Goal: Information Seeking & Learning: Learn about a topic

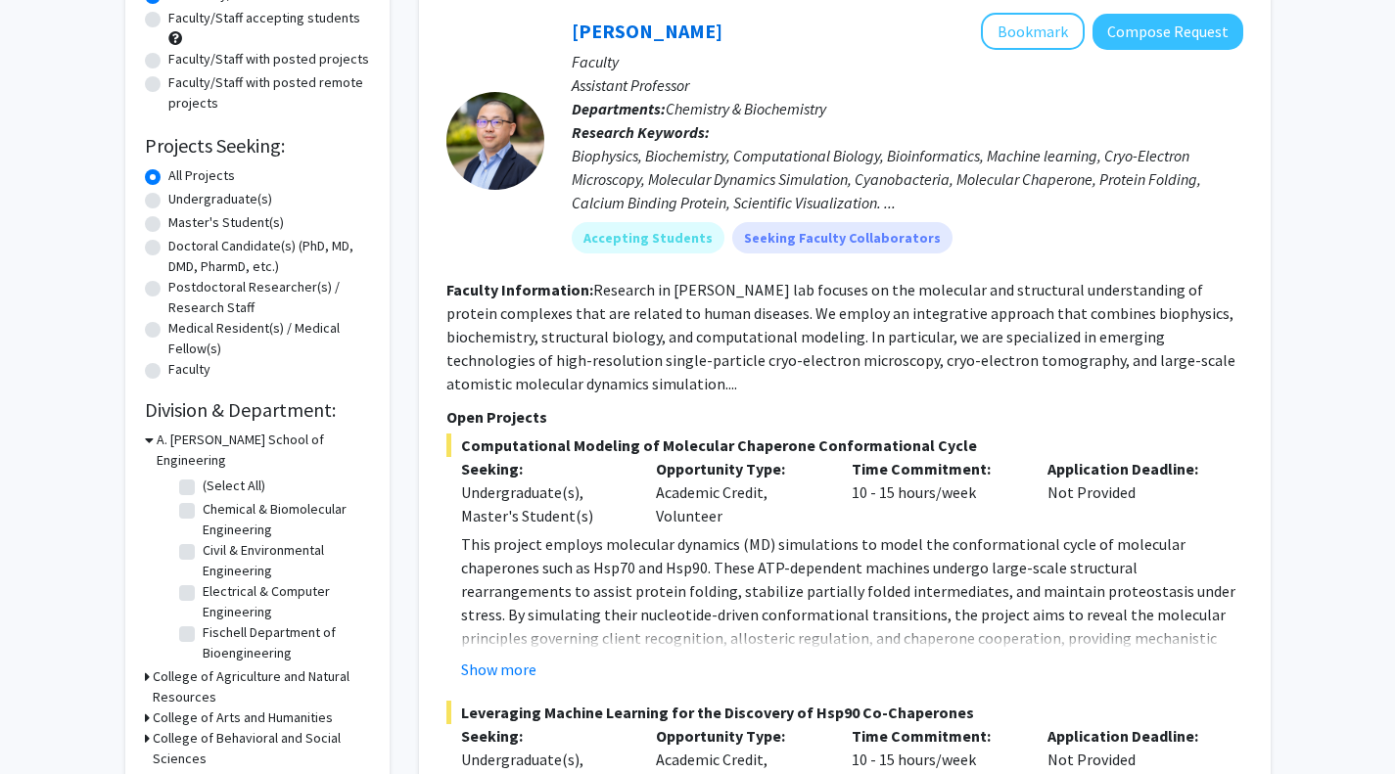
scroll to position [207, 0]
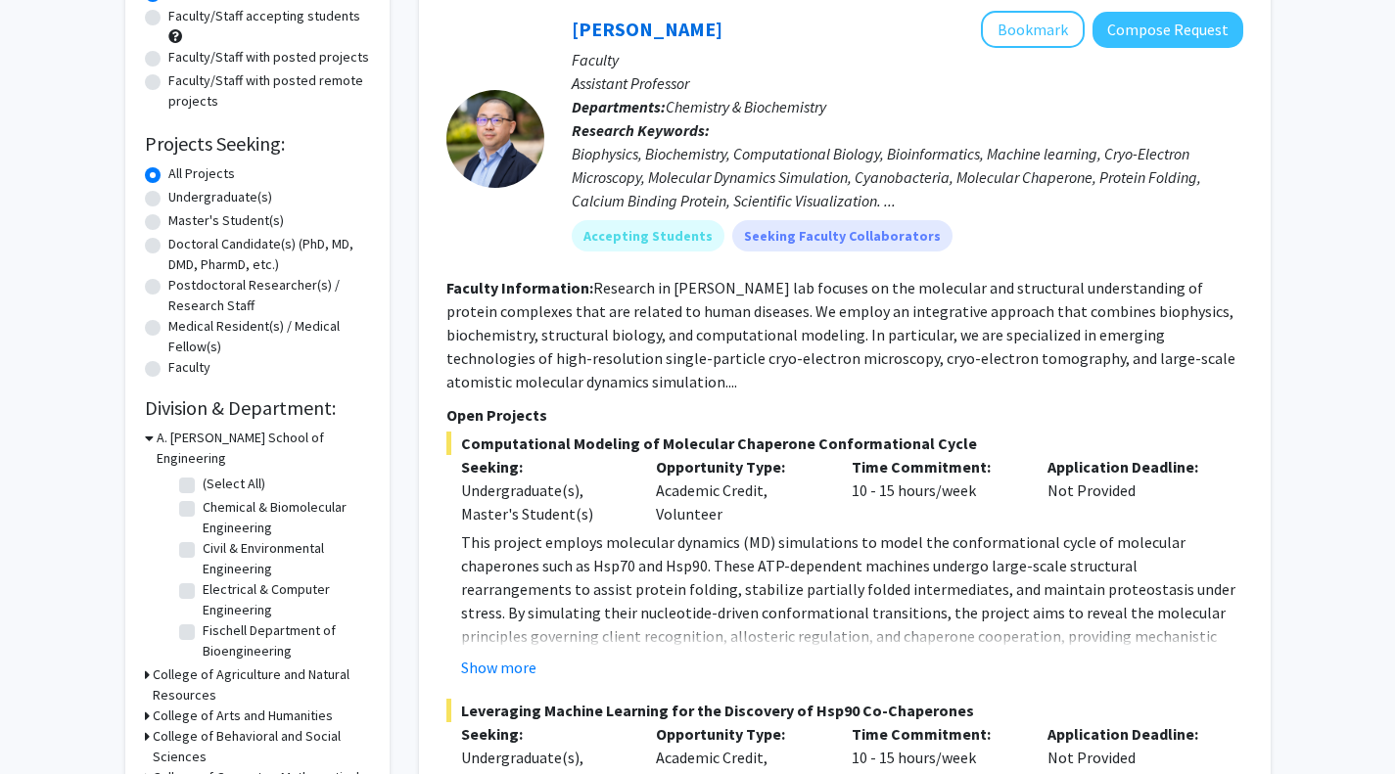
click at [168, 194] on label "Undergraduate(s)" at bounding box center [220, 197] width 104 height 21
click at [168, 194] on input "Undergraduate(s)" at bounding box center [174, 193] width 13 height 13
radio input "true"
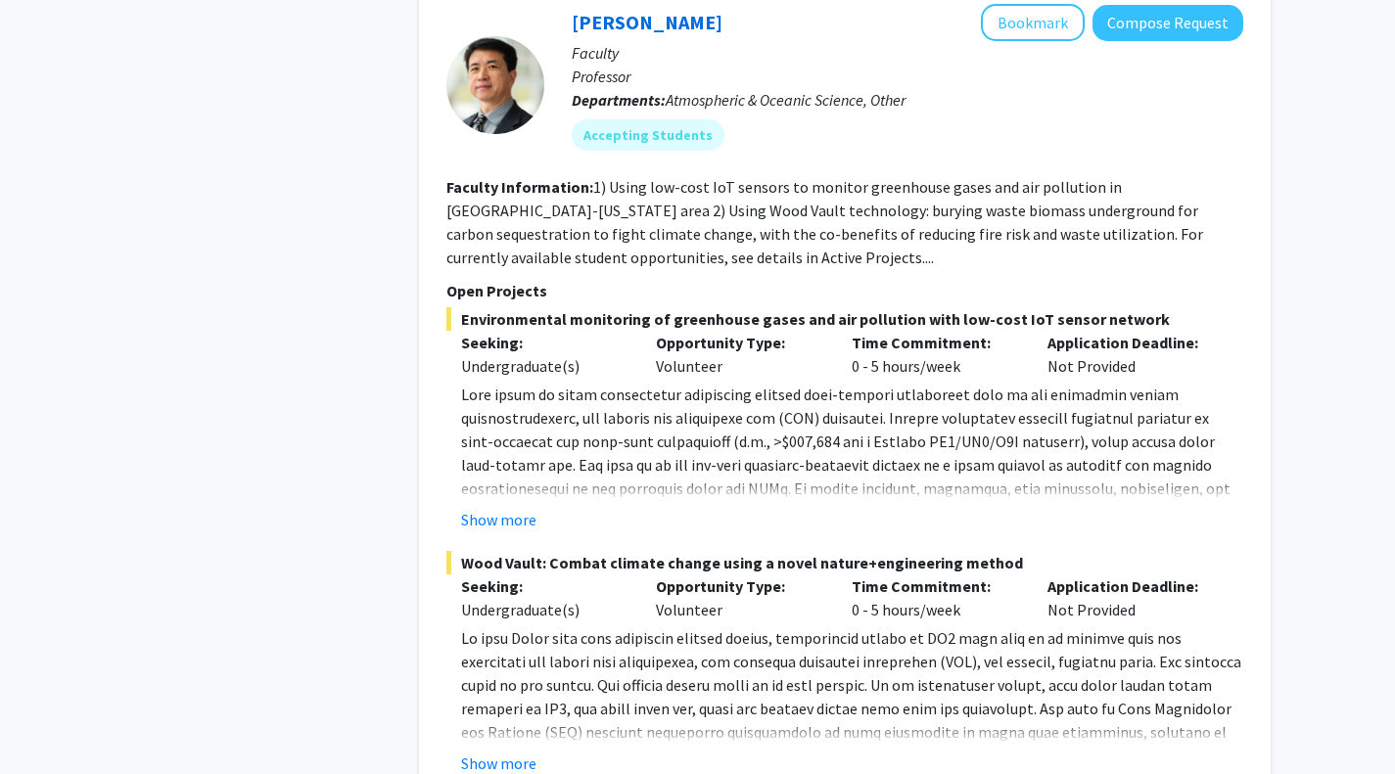
scroll to position [9466, 0]
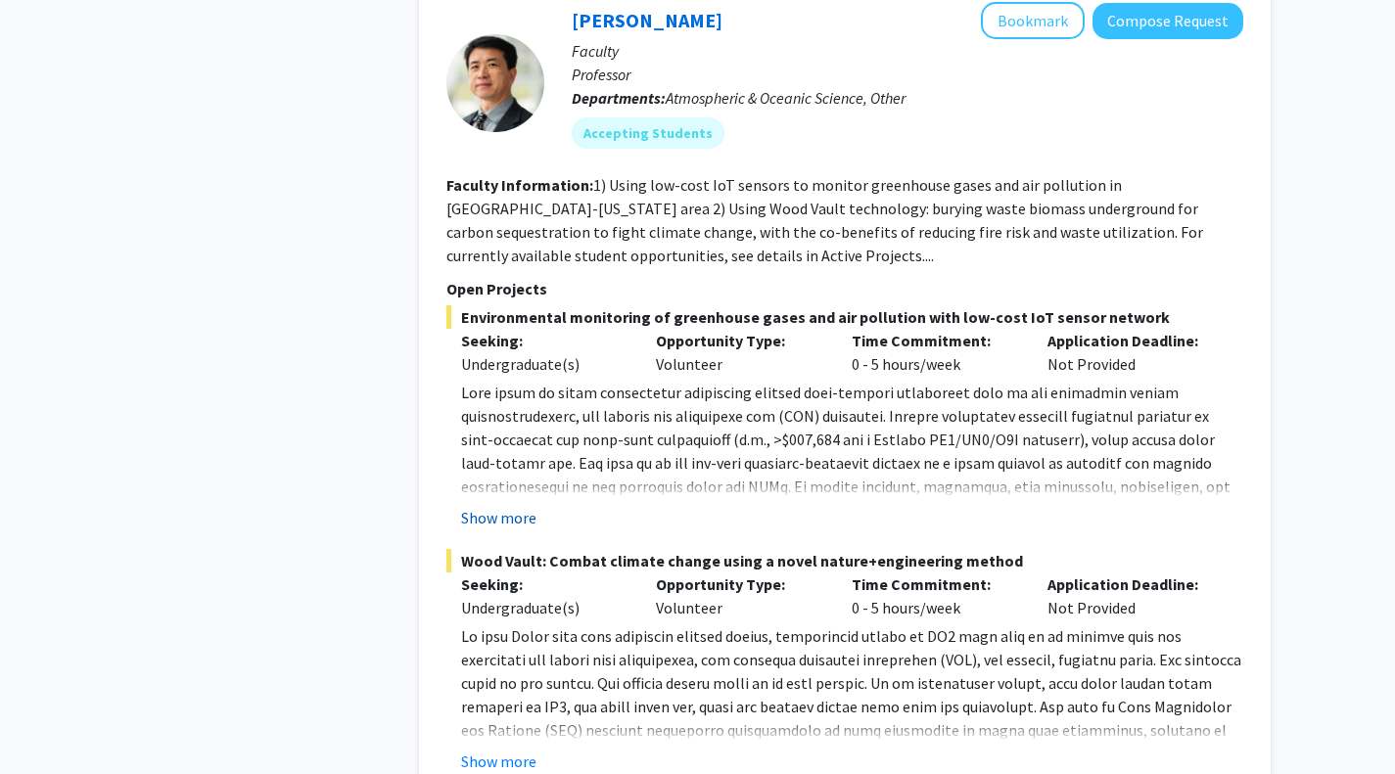
click at [516, 506] on button "Show more" at bounding box center [498, 517] width 75 height 23
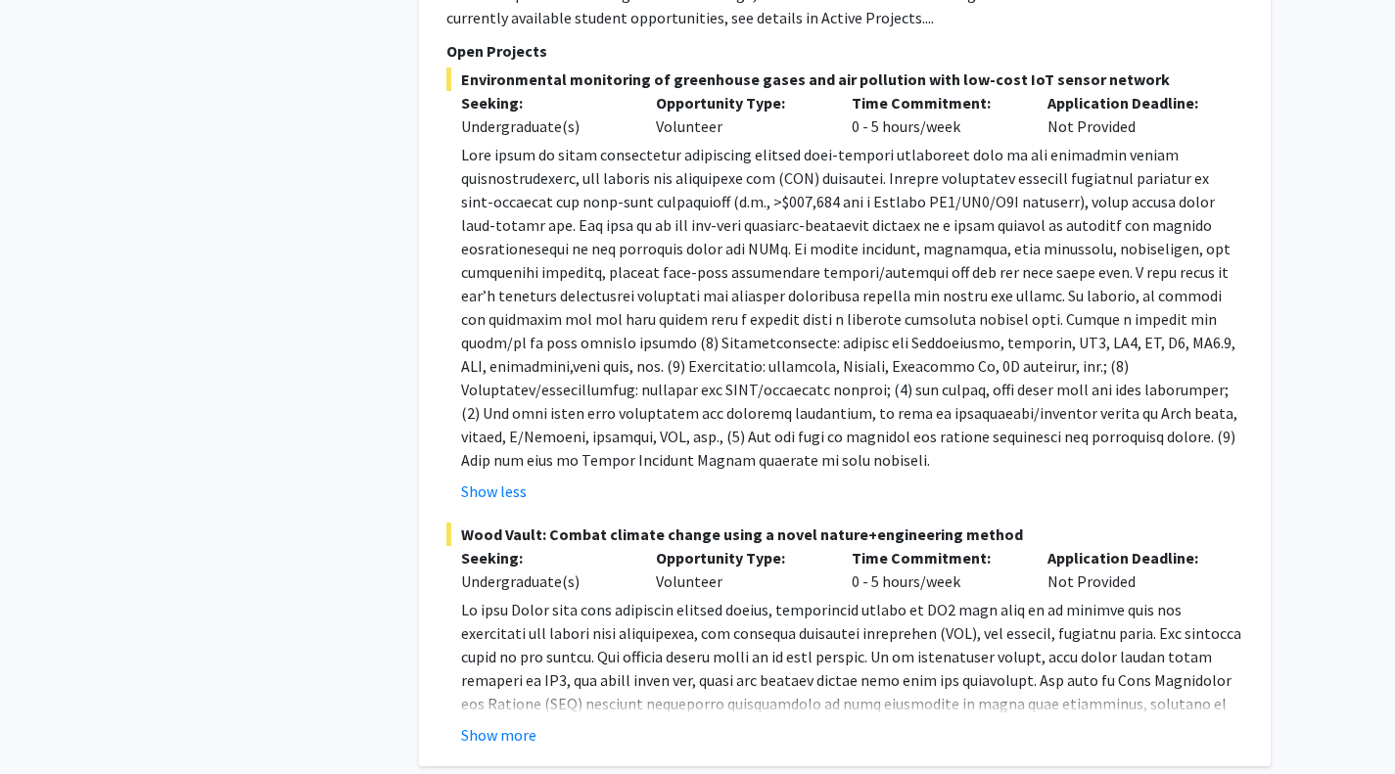
scroll to position [9705, 0]
click at [497, 722] on button "Show more" at bounding box center [498, 733] width 75 height 23
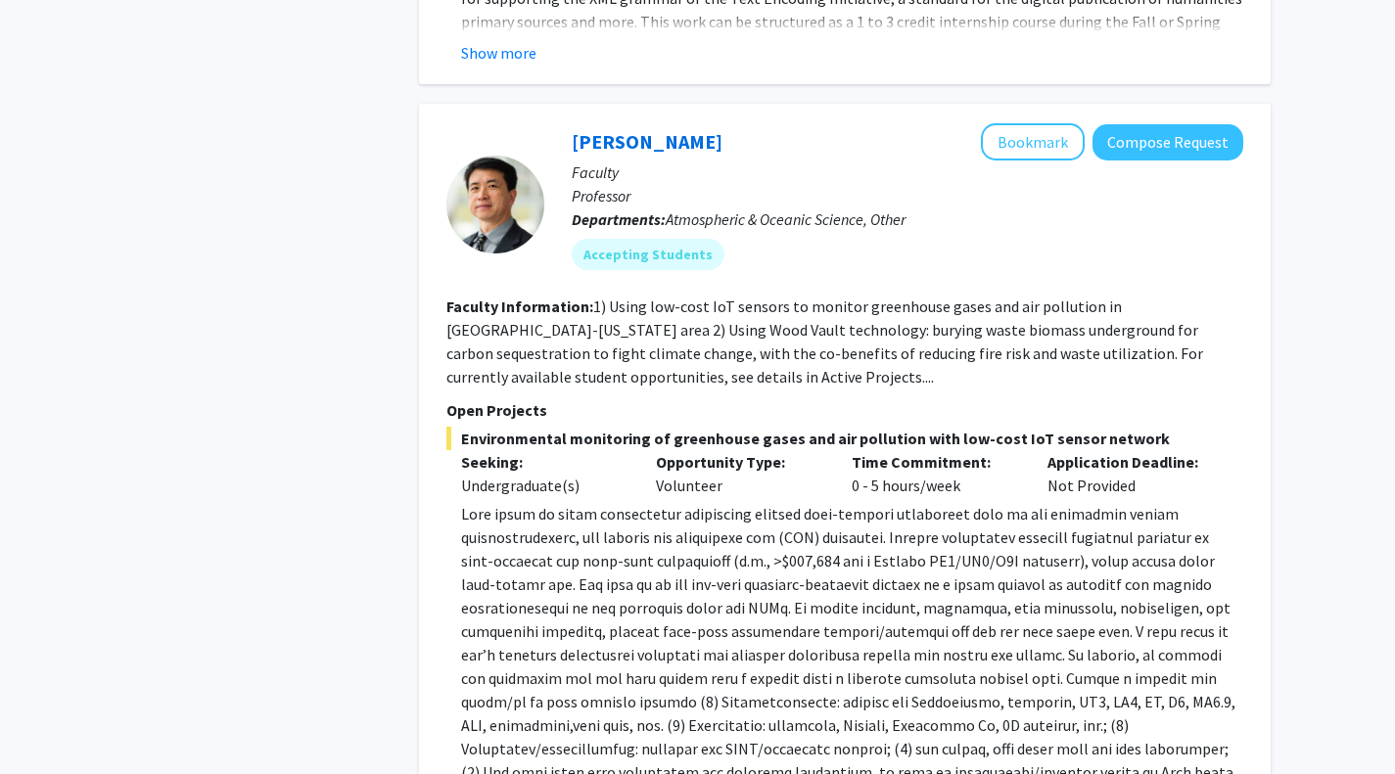
scroll to position [9346, 0]
click at [1022, 122] on button "Bookmark" at bounding box center [1033, 140] width 104 height 37
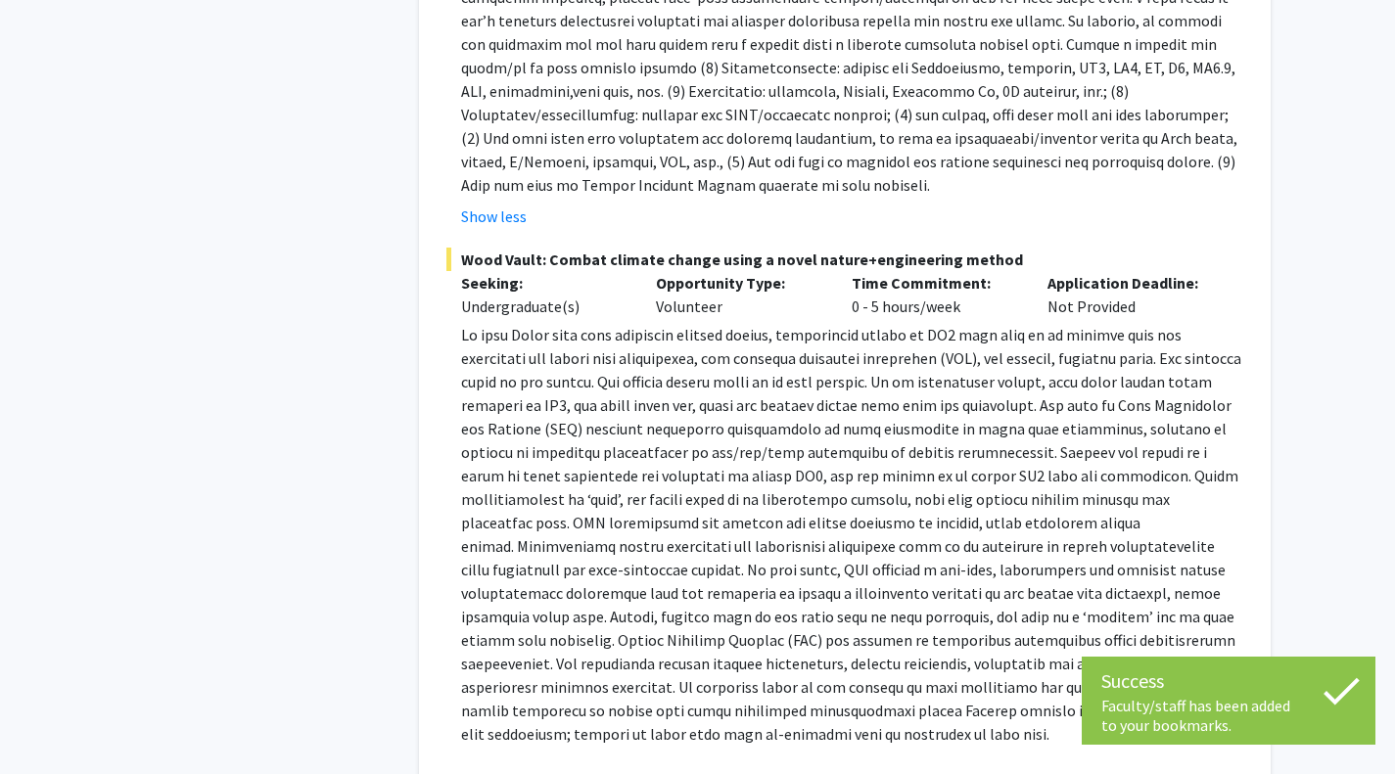
scroll to position [10195, 0]
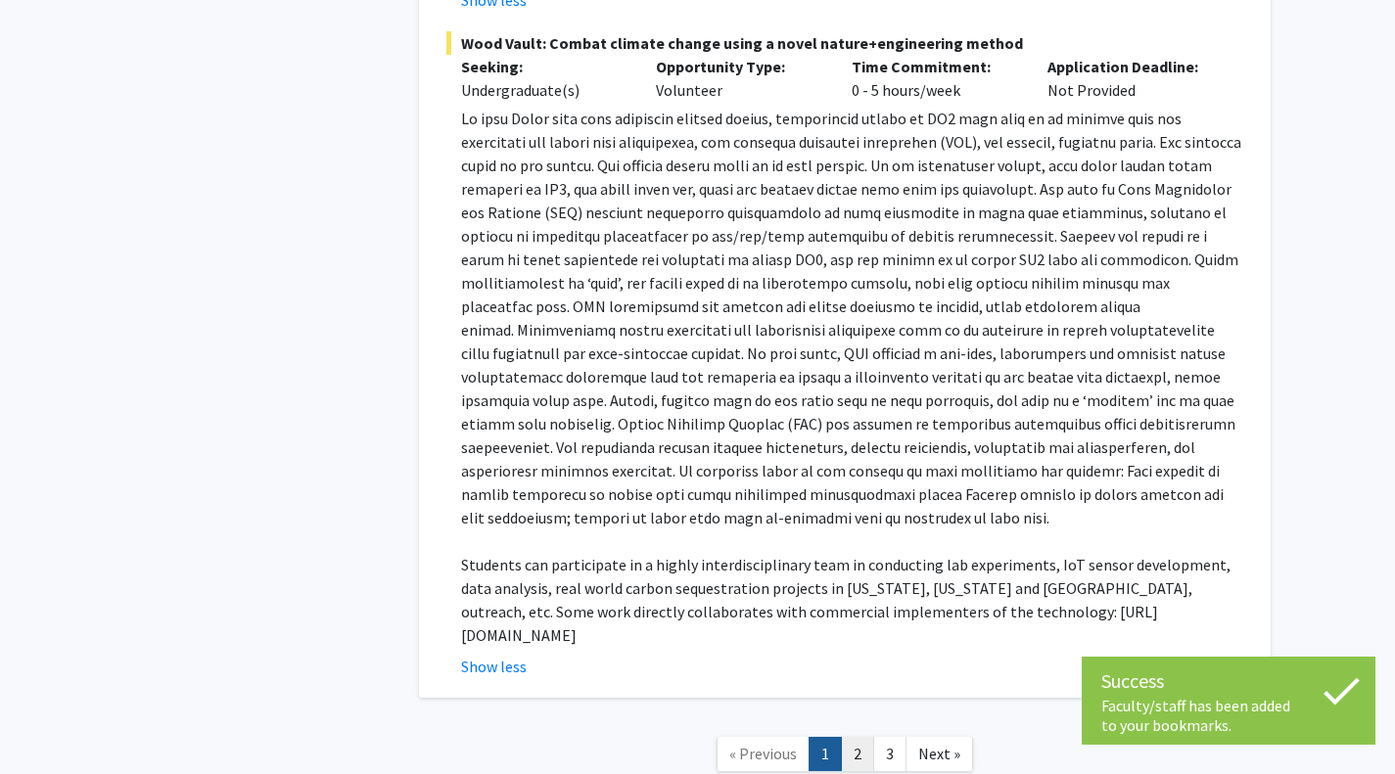
click at [850, 737] on link "2" at bounding box center [857, 754] width 33 height 34
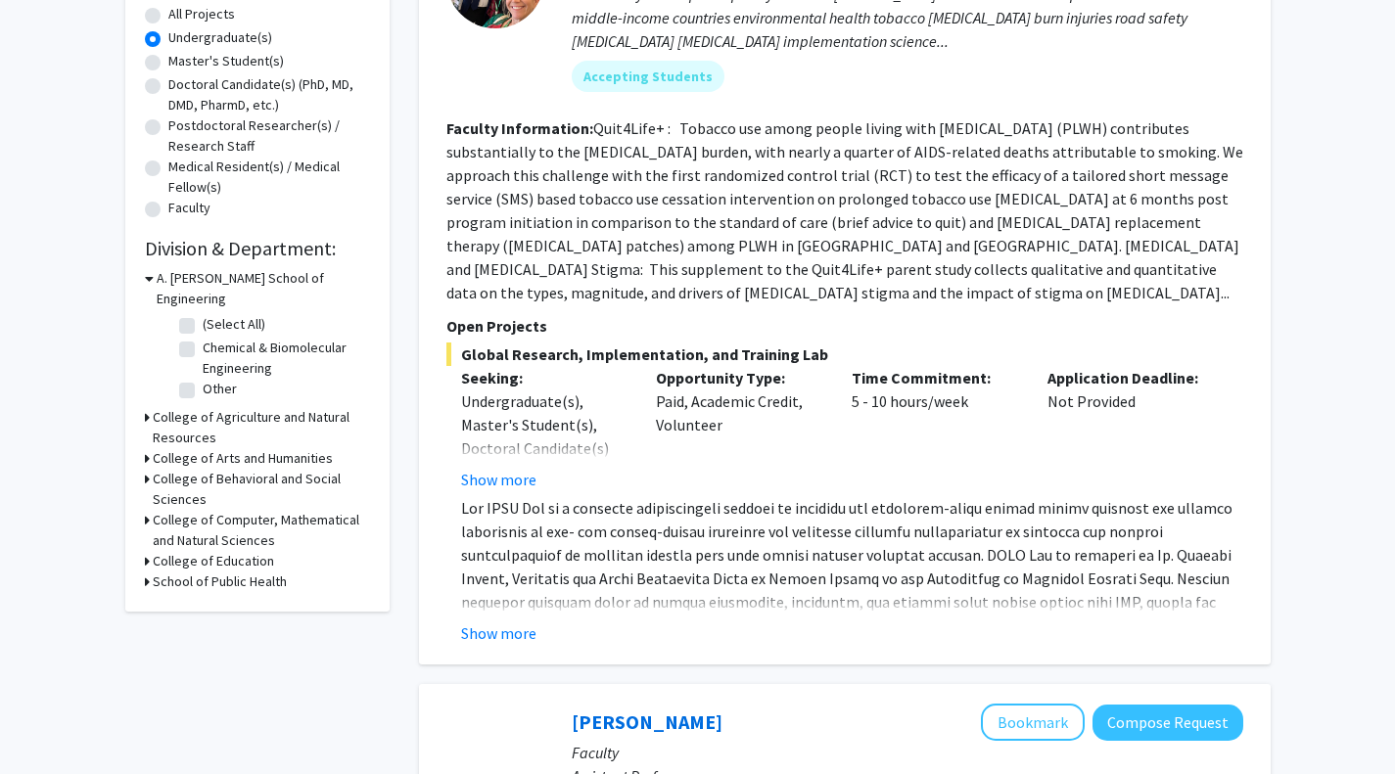
scroll to position [367, 0]
click at [518, 621] on button "Show more" at bounding box center [498, 632] width 75 height 23
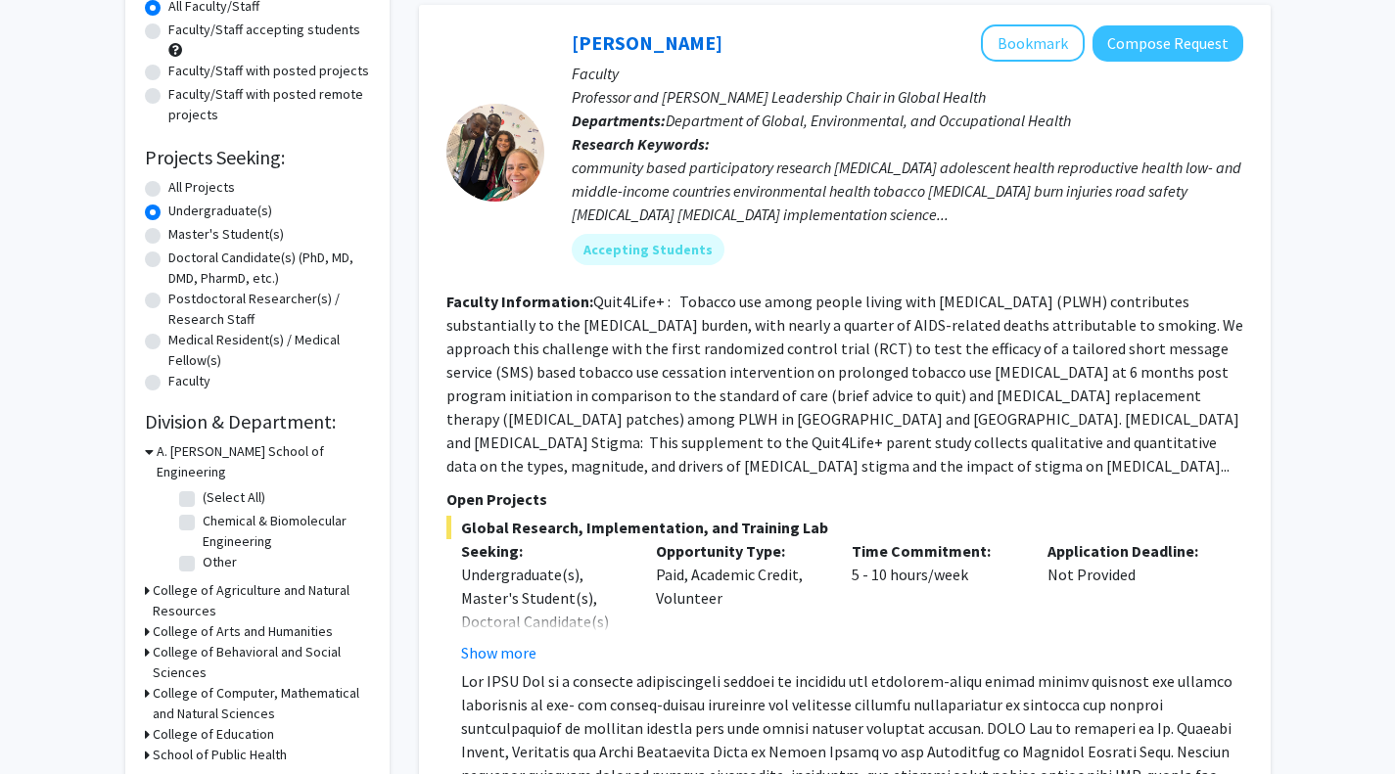
scroll to position [192, 0]
click at [1025, 44] on button "Bookmark" at bounding box center [1033, 43] width 104 height 37
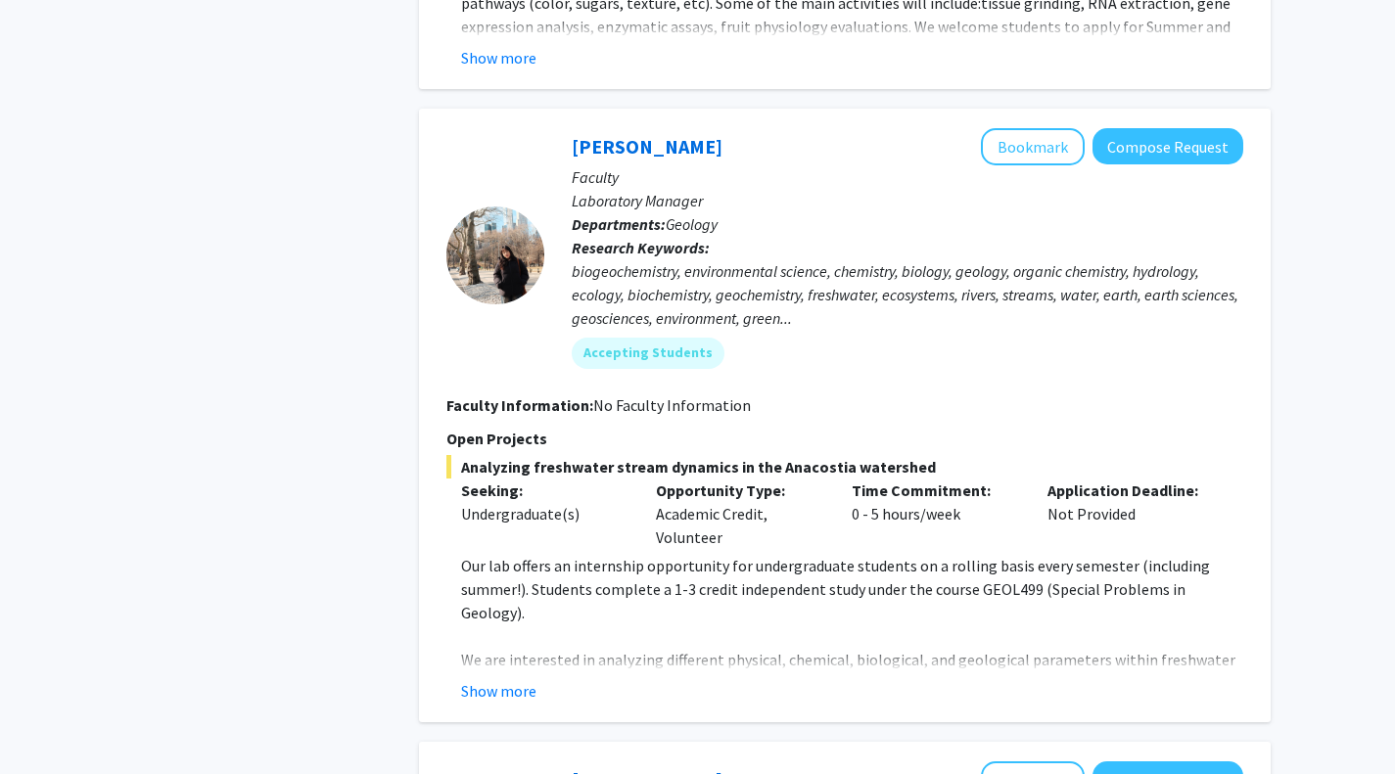
scroll to position [4696, 0]
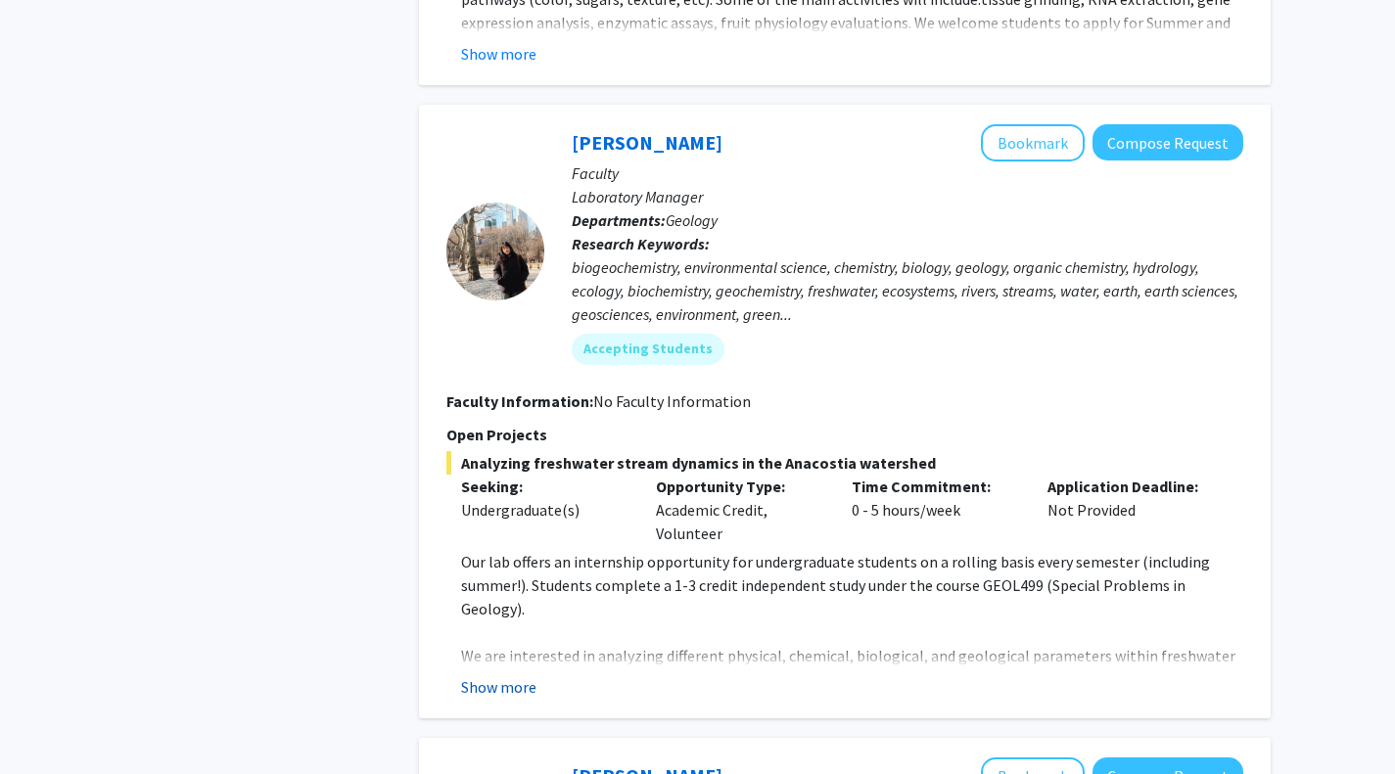
click at [519, 675] on button "Show more" at bounding box center [498, 686] width 75 height 23
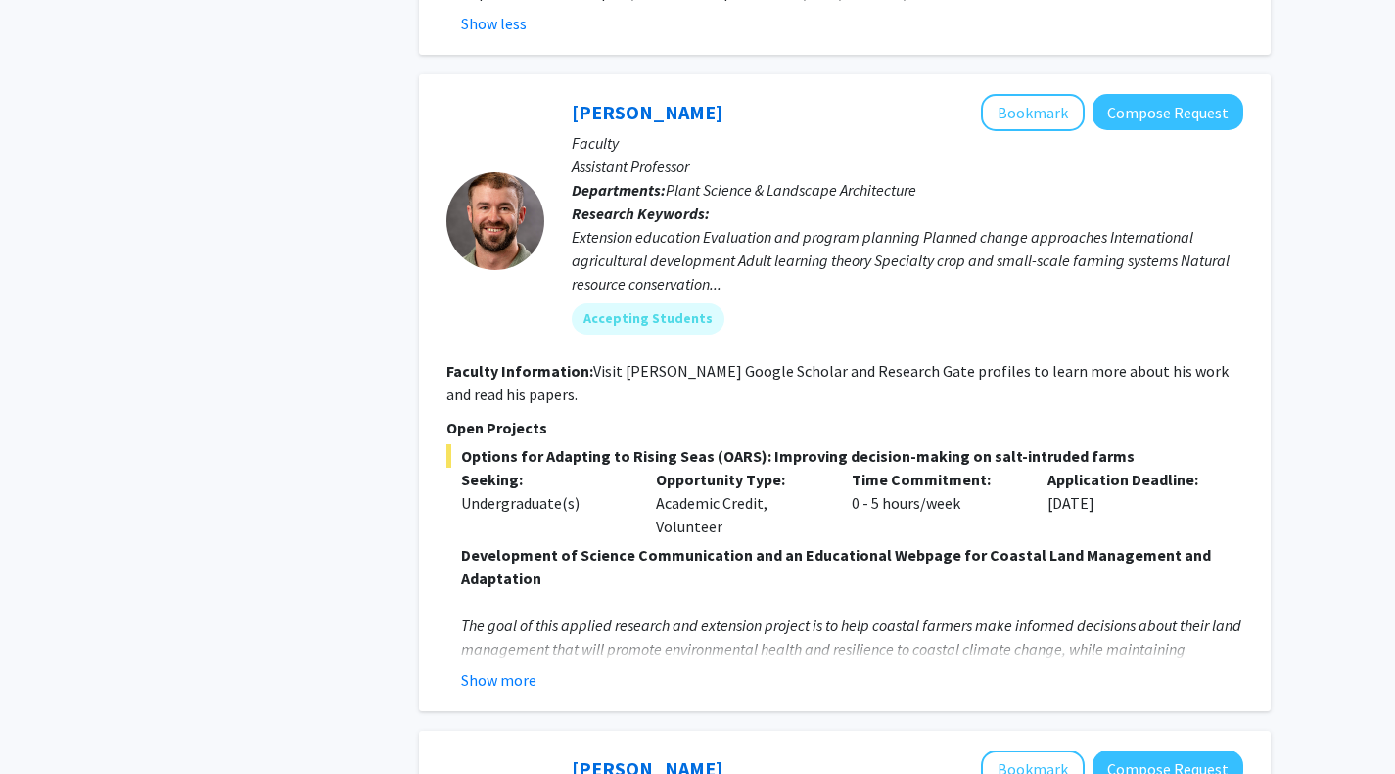
scroll to position [5549, 0]
click at [503, 668] on button "Show more" at bounding box center [498, 679] width 75 height 23
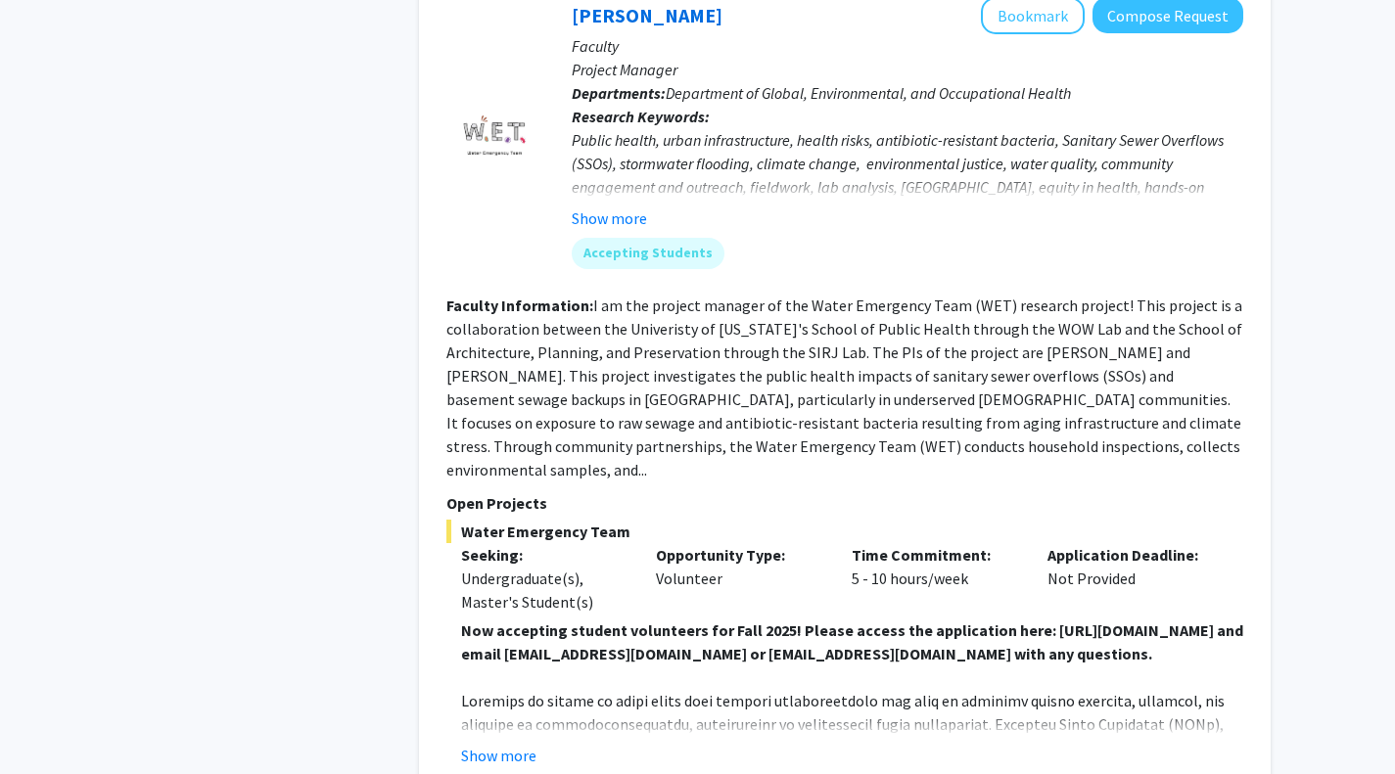
scroll to position [7081, 0]
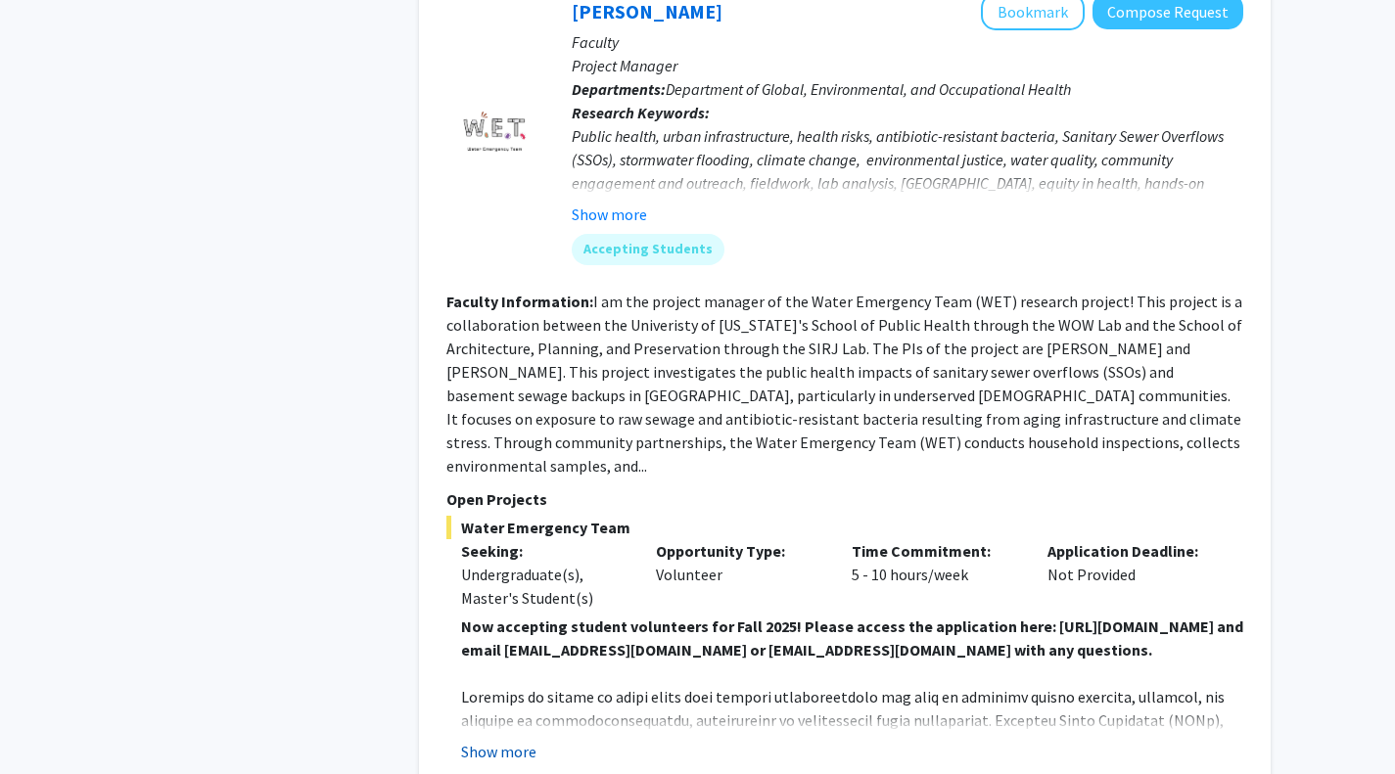
click at [513, 740] on button "Show more" at bounding box center [498, 751] width 75 height 23
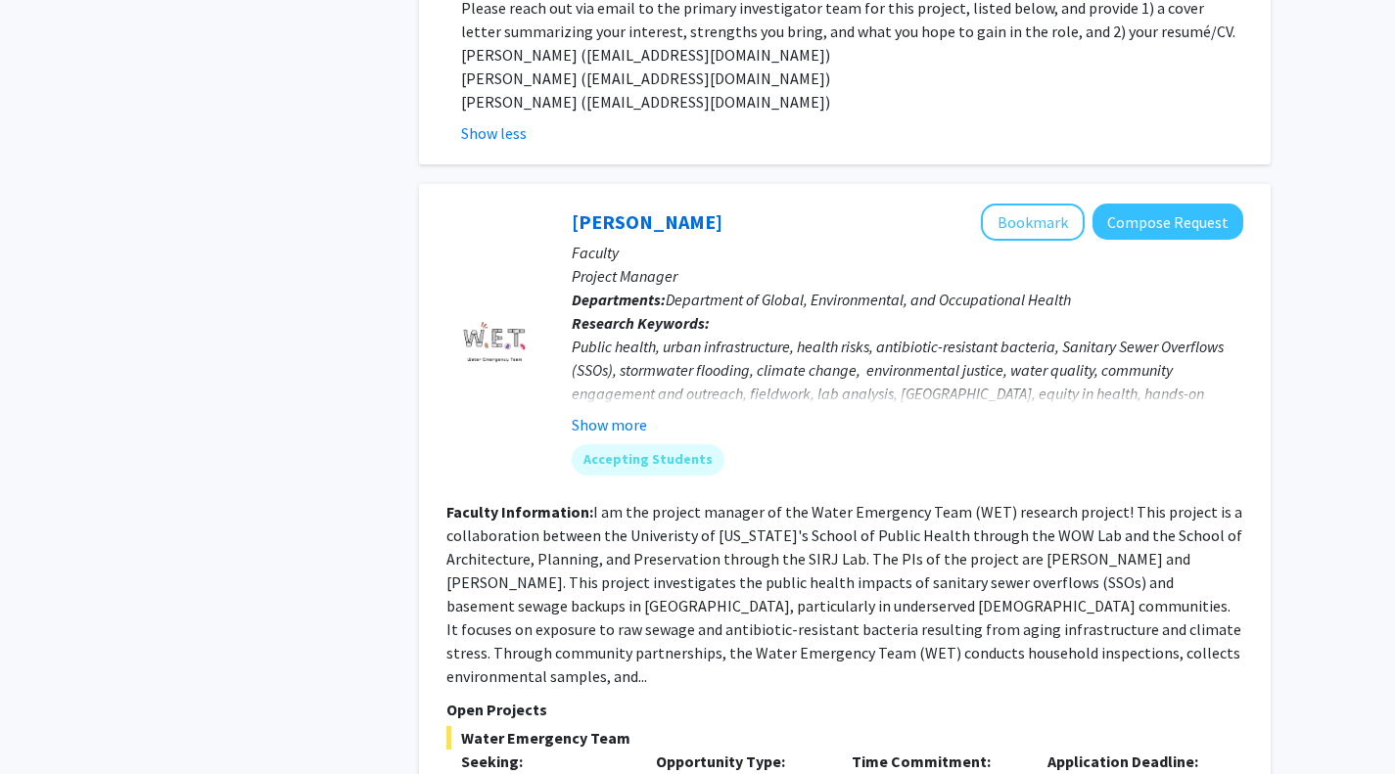
scroll to position [6869, 0]
click at [1019, 205] on button "Bookmark" at bounding box center [1033, 223] width 104 height 37
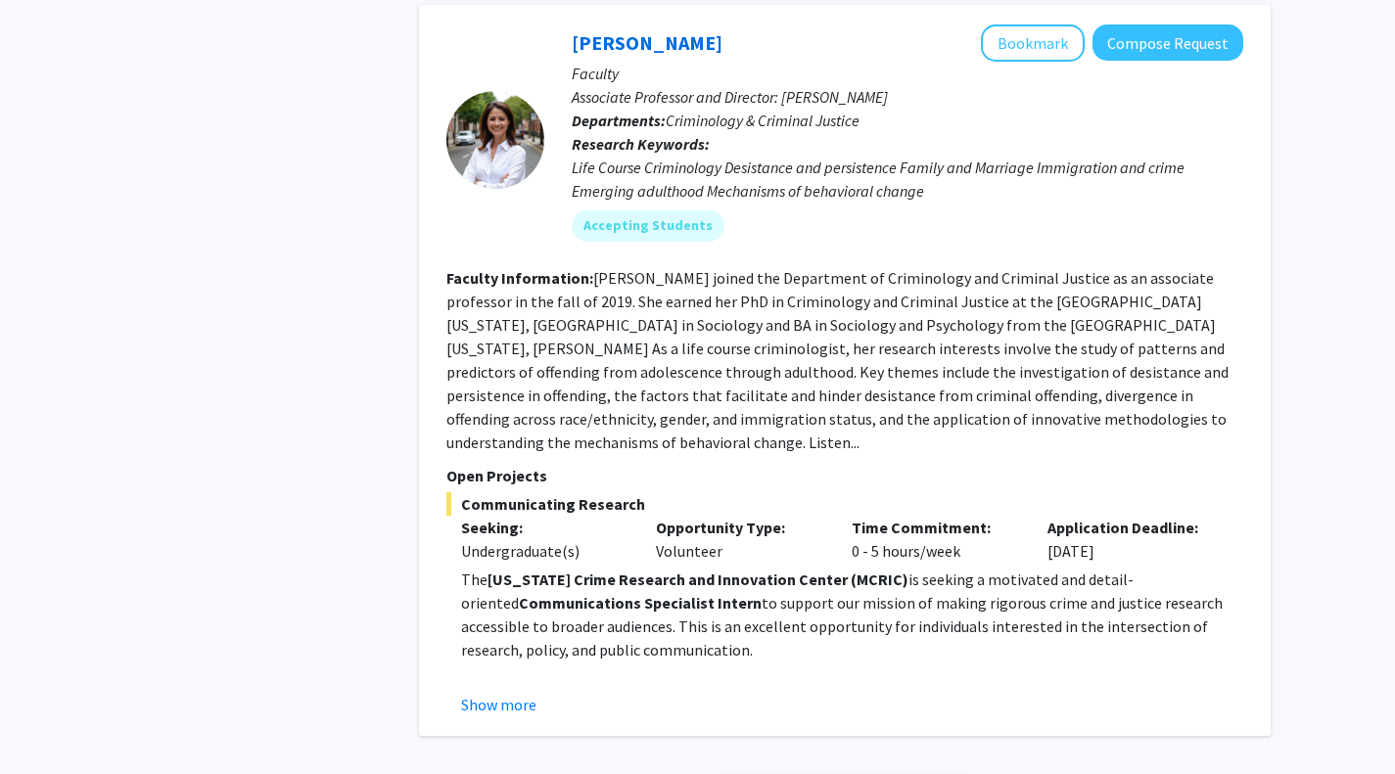
scroll to position [8291, 0]
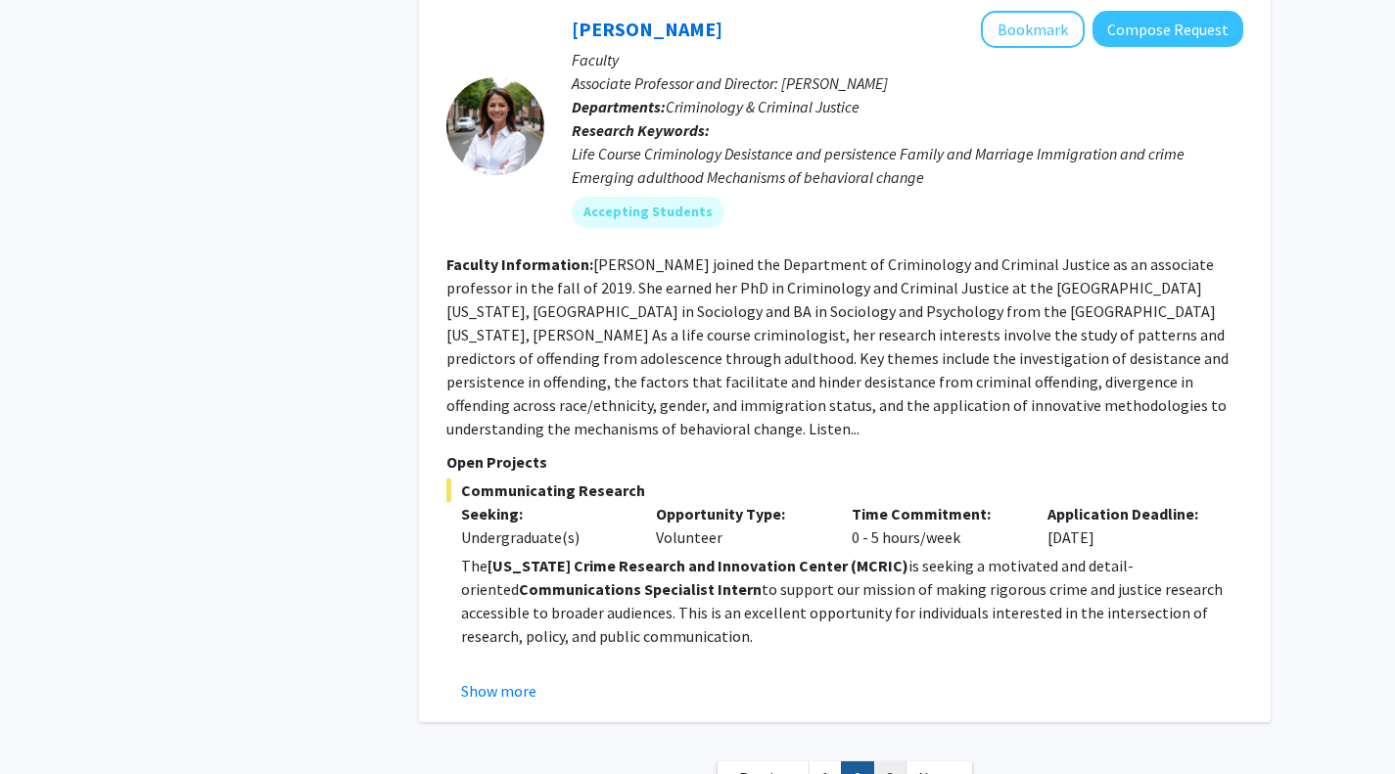
click at [884, 762] on link "3" at bounding box center [889, 779] width 33 height 34
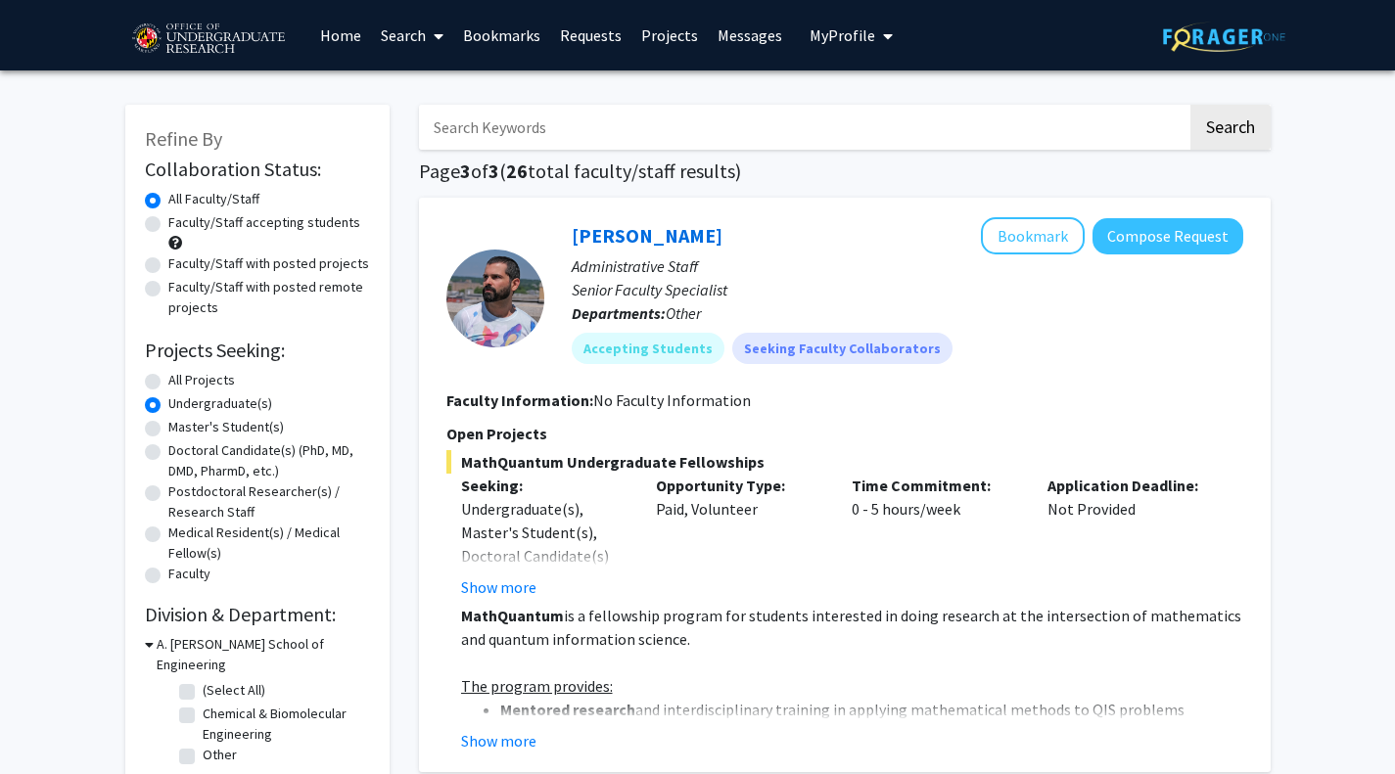
click at [486, 33] on link "Bookmarks" at bounding box center [501, 35] width 97 height 69
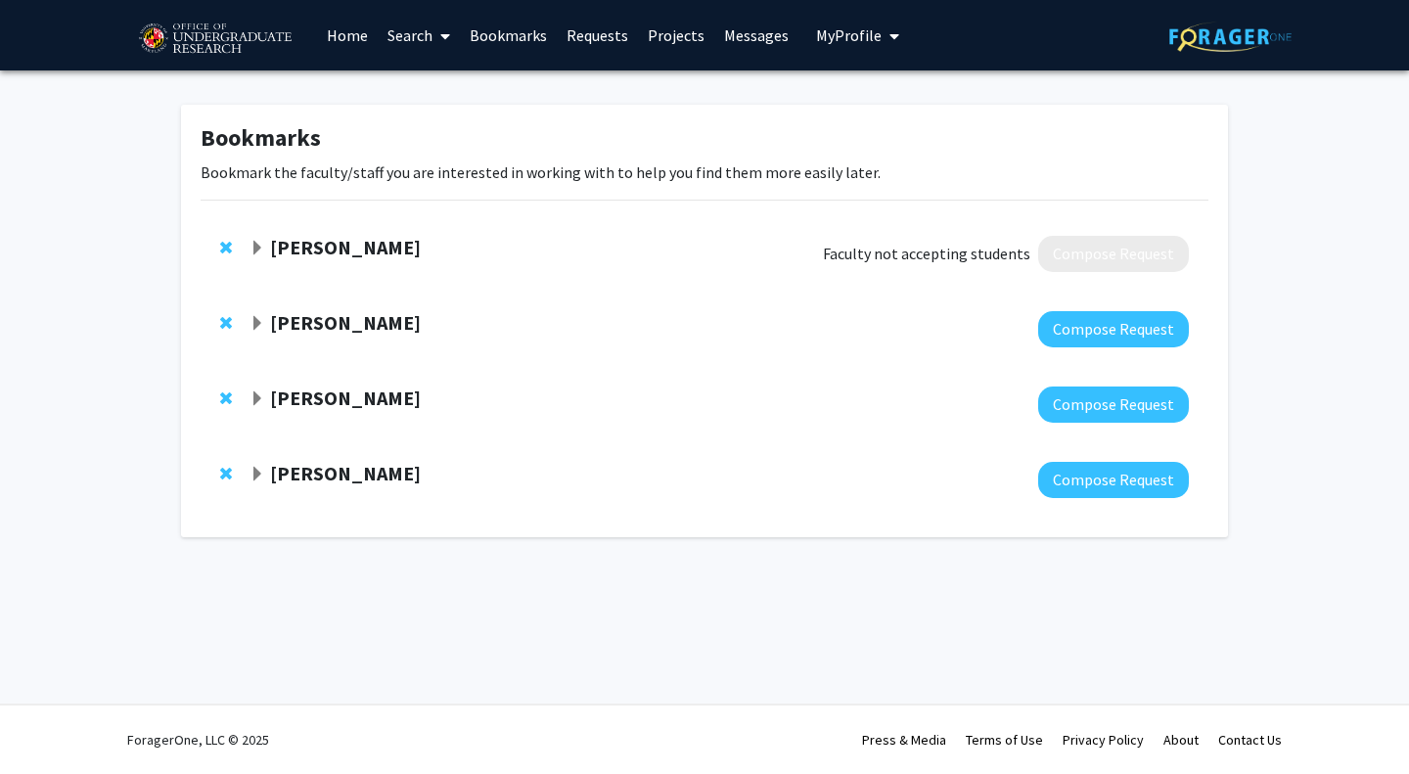
click at [221, 250] on span "Remove Kathryn Howell from bookmarks" at bounding box center [226, 248] width 12 height 16
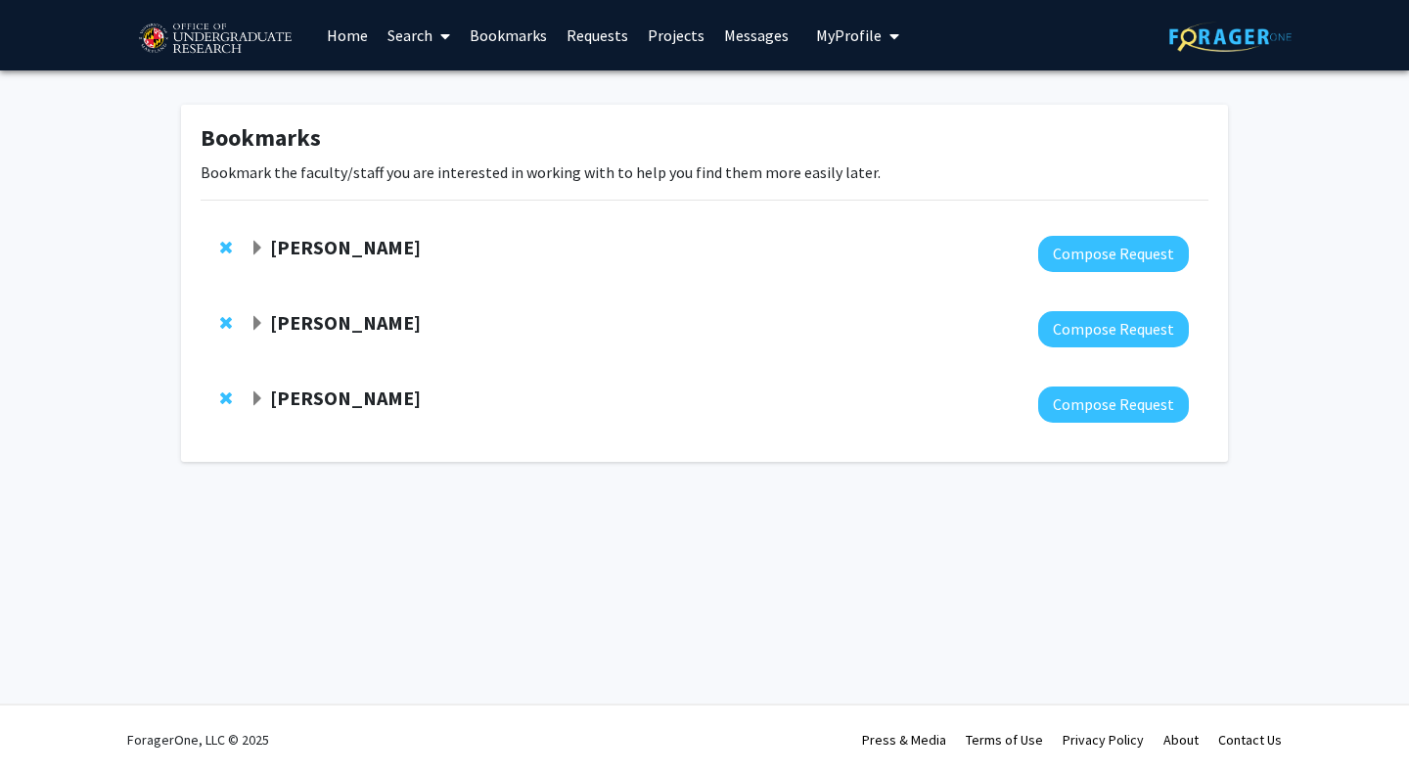
click at [294, 252] on strong "[PERSON_NAME]" at bounding box center [345, 247] width 151 height 24
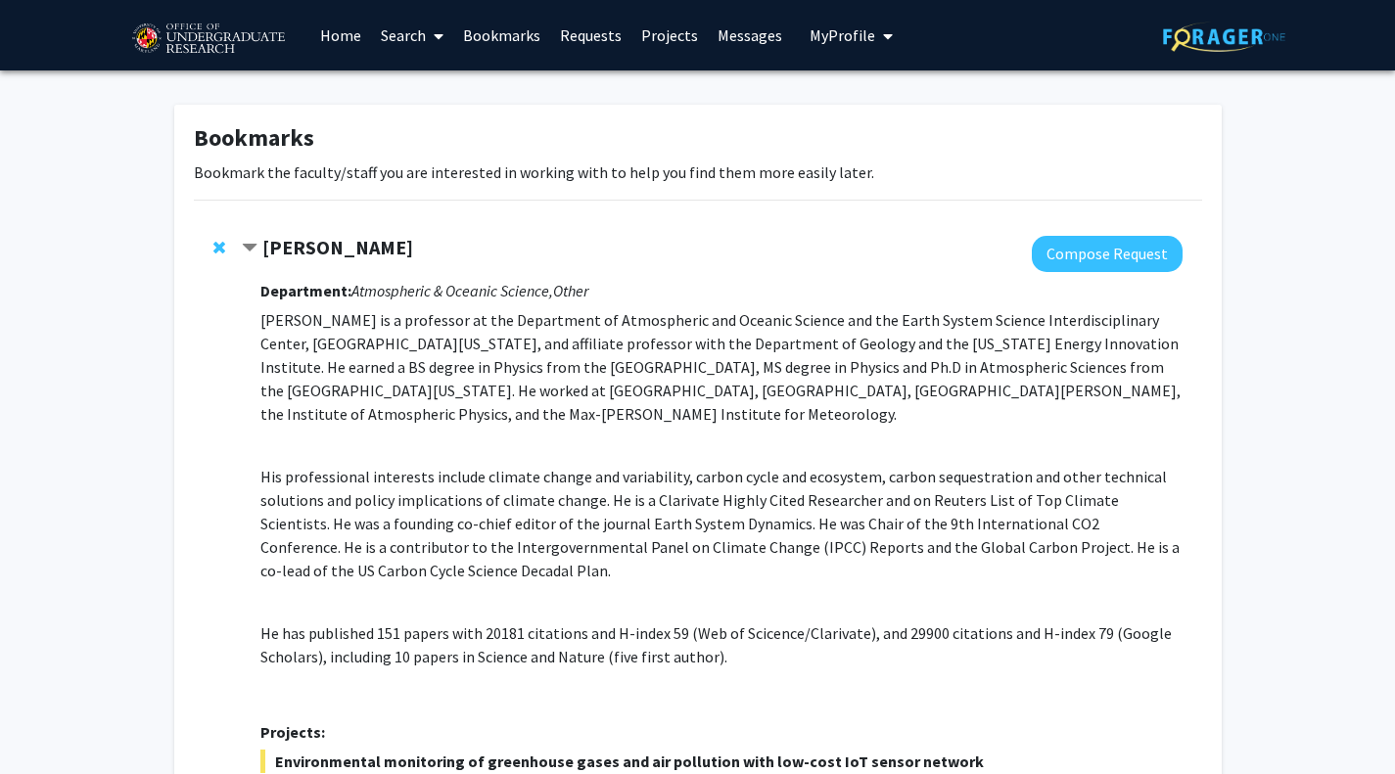
click at [294, 252] on strong "[PERSON_NAME]" at bounding box center [337, 247] width 151 height 24
